Goal: Task Accomplishment & Management: Manage account settings

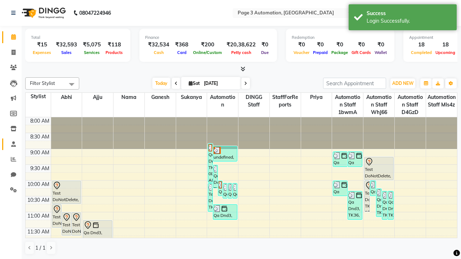
click at [11, 144] on span at bounding box center [13, 144] width 13 height 8
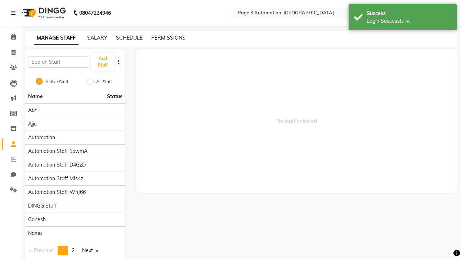
click at [168, 38] on link "PERMISSIONS" at bounding box center [168, 38] width 34 height 6
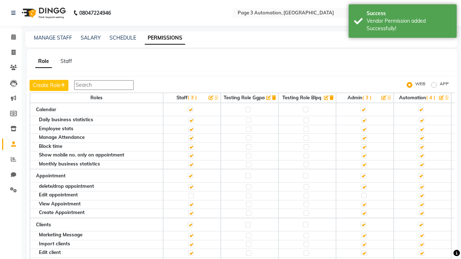
scroll to position [700, 0]
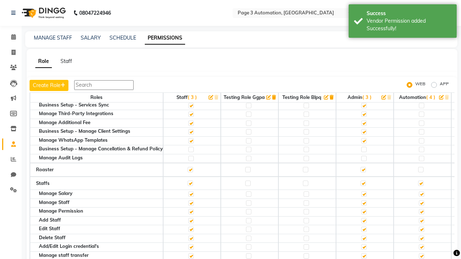
checkbox input "true"
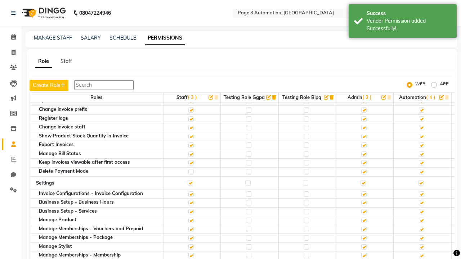
scroll to position [7, 0]
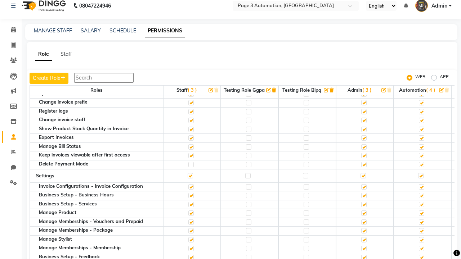
click at [433, 6] on span "Admin" at bounding box center [440, 6] width 16 height 8
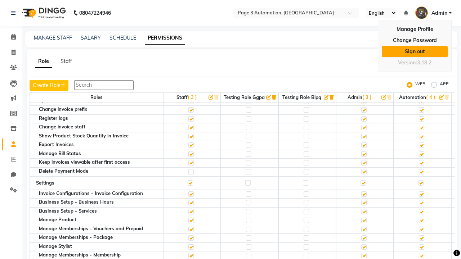
click at [415, 52] on link "Sign out" at bounding box center [415, 51] width 66 height 11
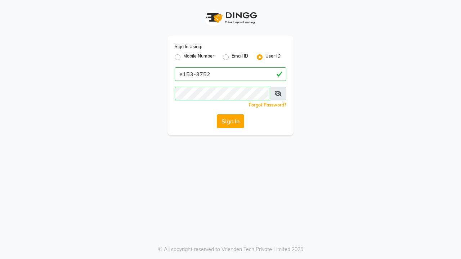
click at [231, 121] on button "Sign In" at bounding box center [230, 122] width 27 height 14
